Goal: Entertainment & Leisure: Consume media (video, audio)

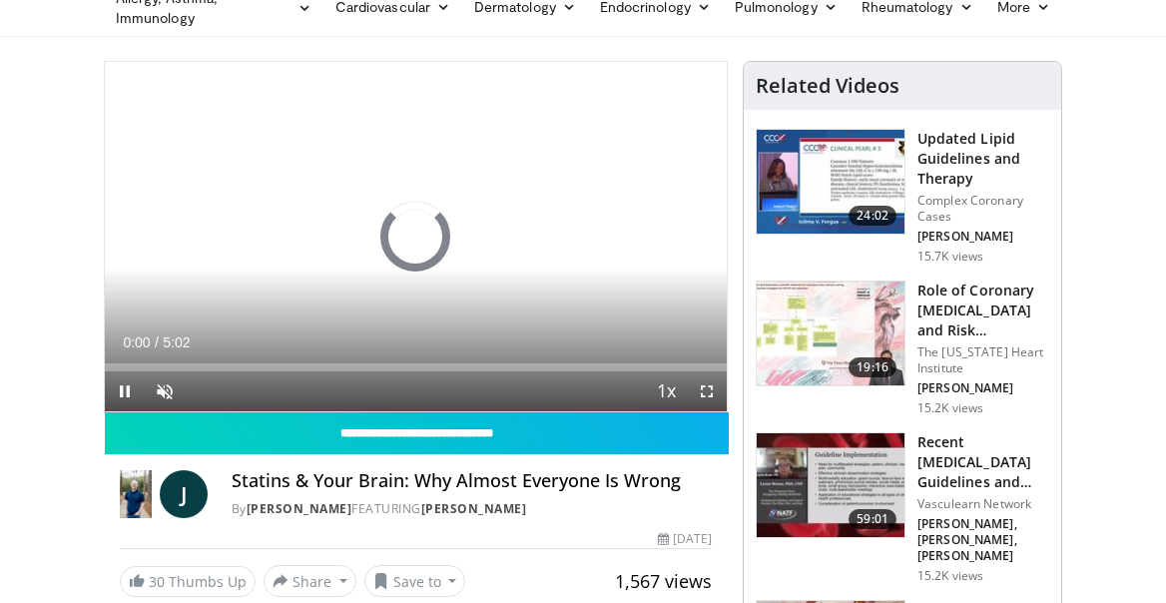
scroll to position [110, 0]
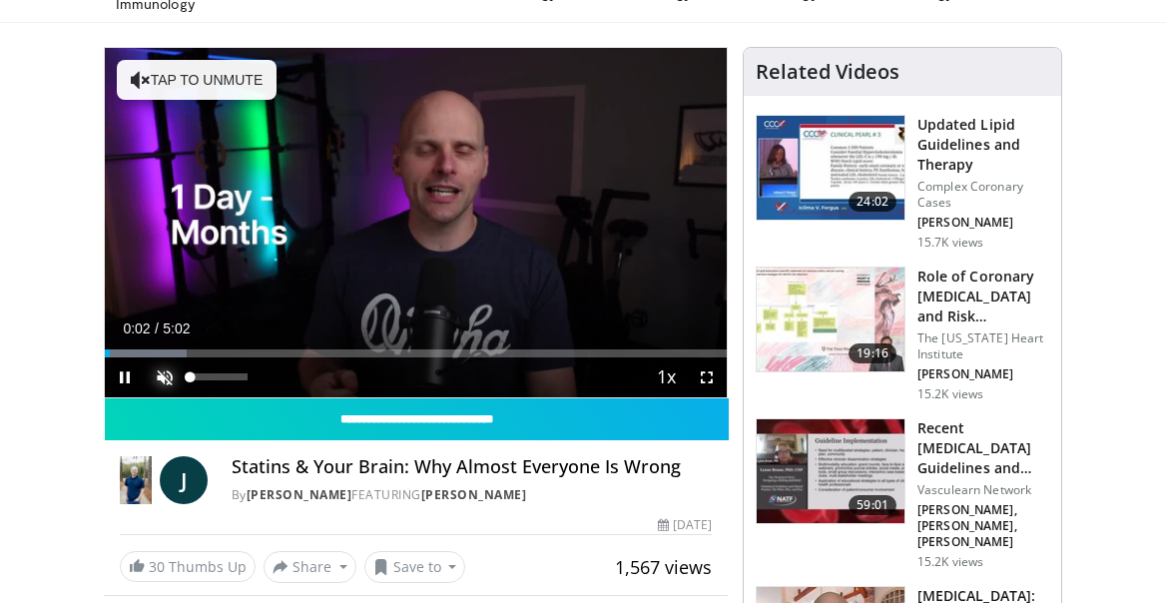
click at [167, 381] on span "Video Player" at bounding box center [165, 377] width 40 height 40
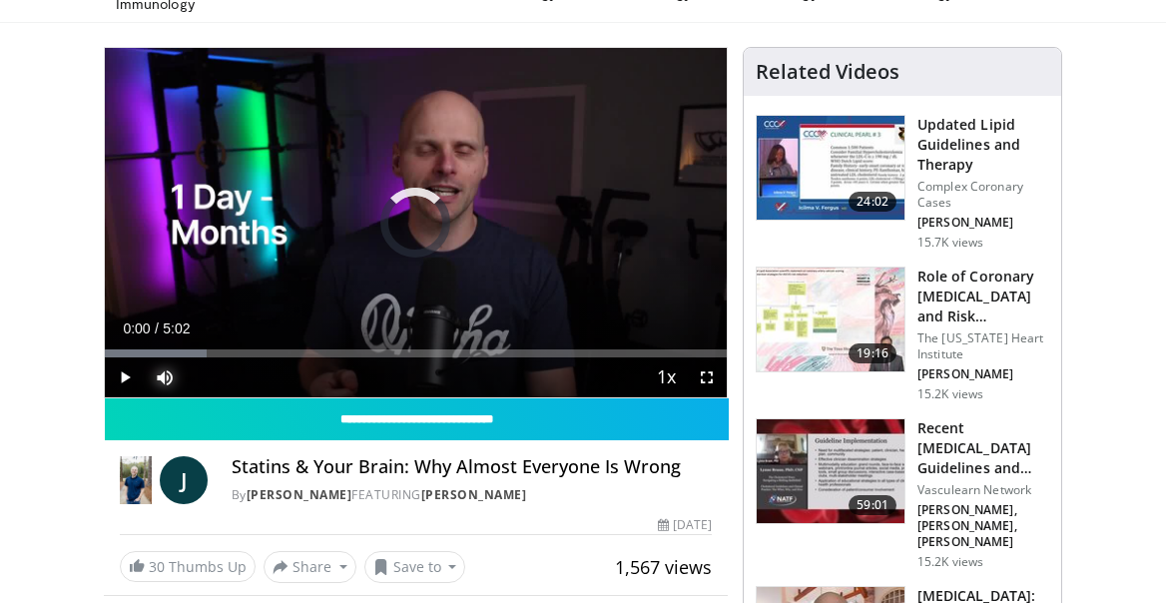
drag, startPoint x: 129, startPoint y: 355, endPoint x: 73, endPoint y: 355, distance: 55.9
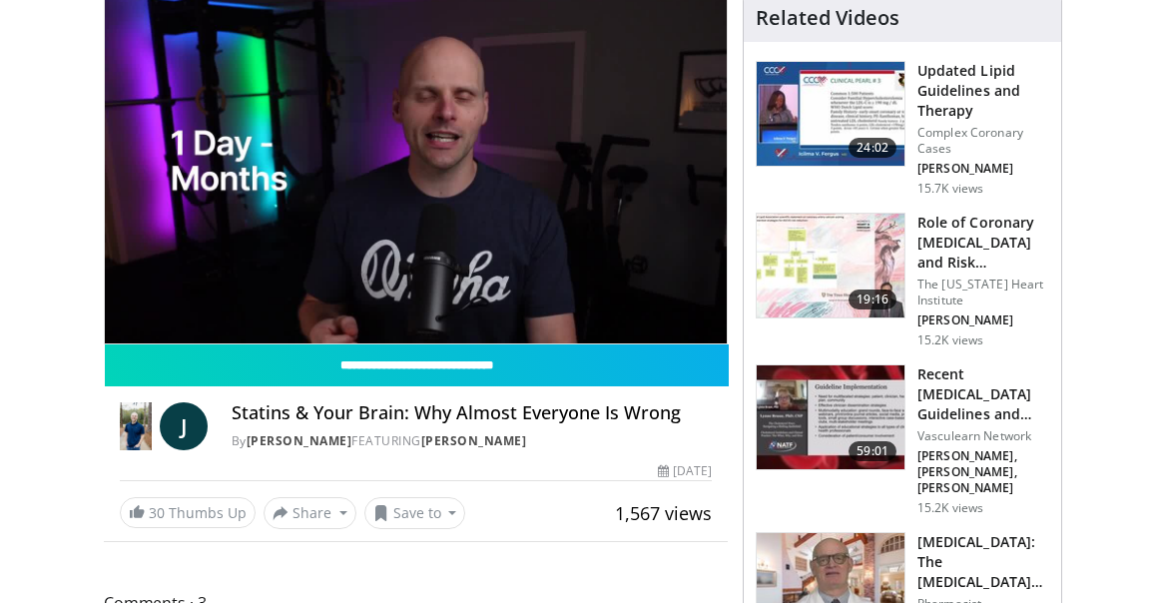
scroll to position [149, 0]
